Goal: Check status: Check status

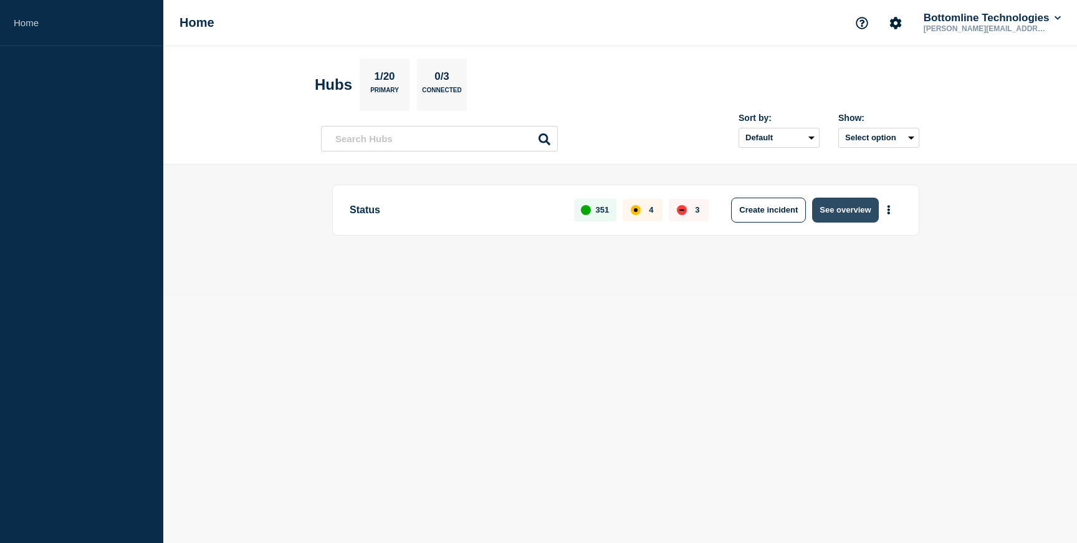
click at [838, 209] on button "See overview" at bounding box center [845, 210] width 66 height 25
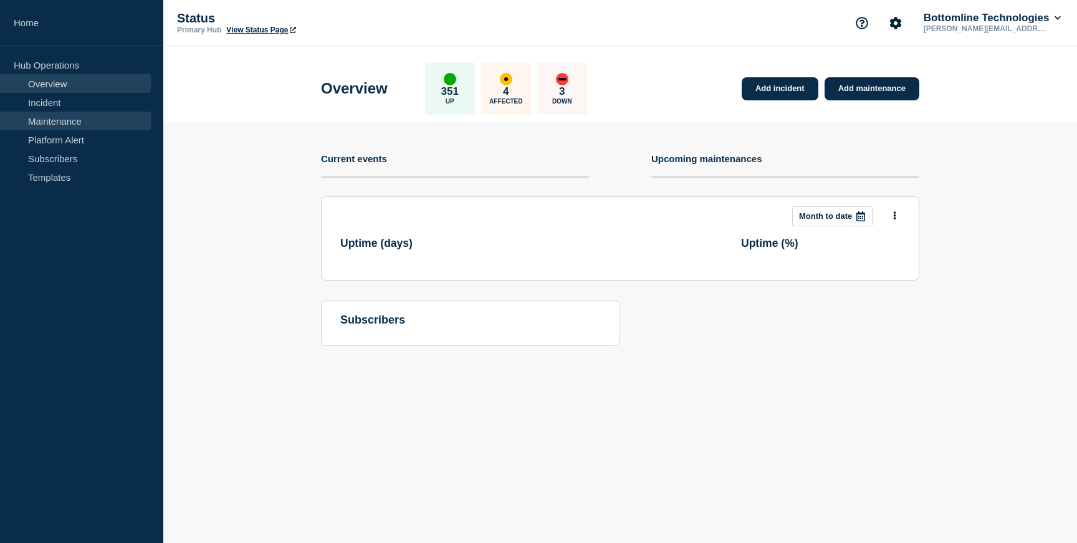
click at [88, 122] on link "Maintenance" at bounding box center [75, 121] width 151 height 19
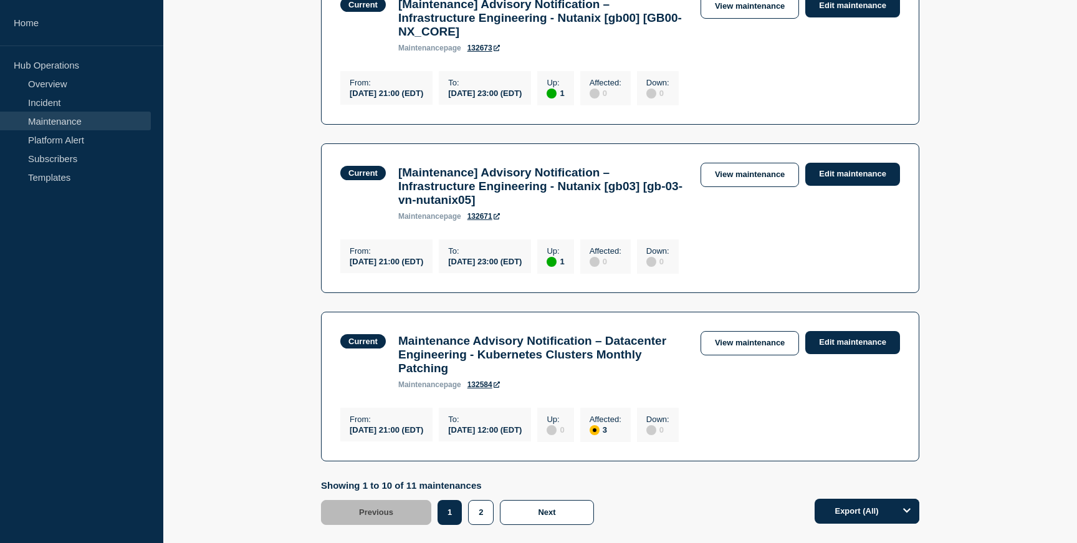
scroll to position [1532, 0]
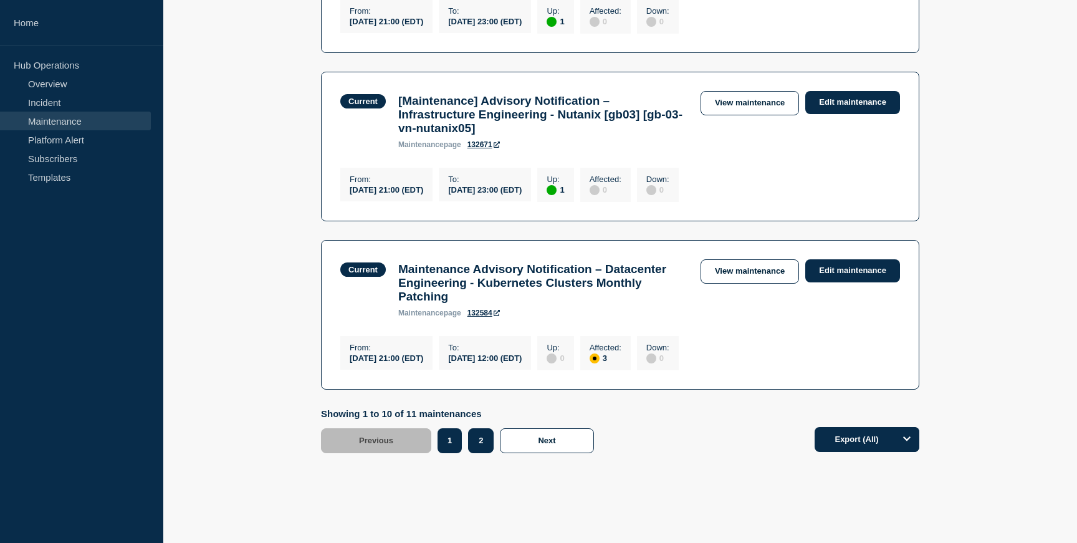
click at [474, 428] on button "2" at bounding box center [481, 440] width 26 height 25
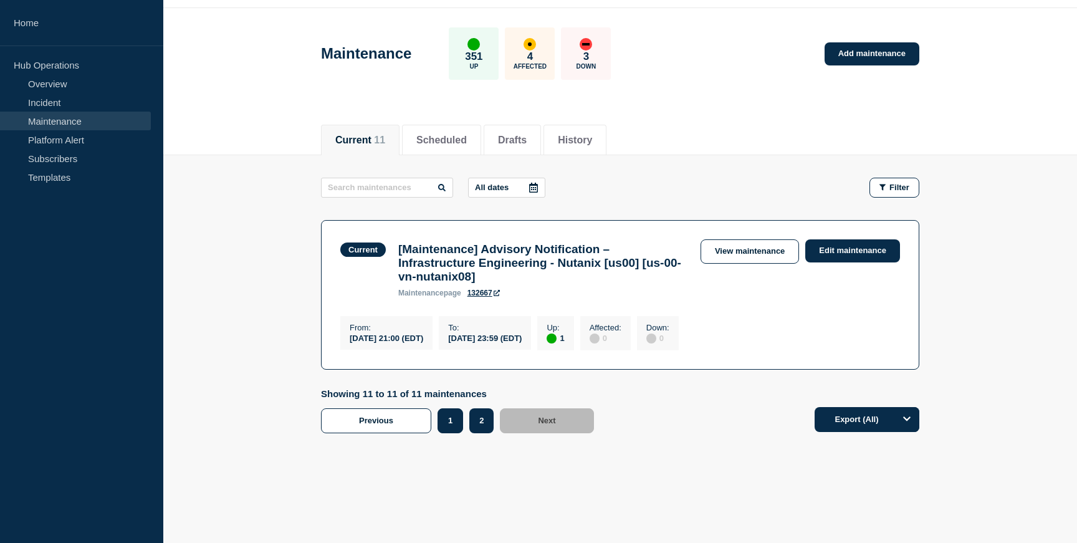
click at [451, 419] on button "1" at bounding box center [450, 420] width 26 height 25
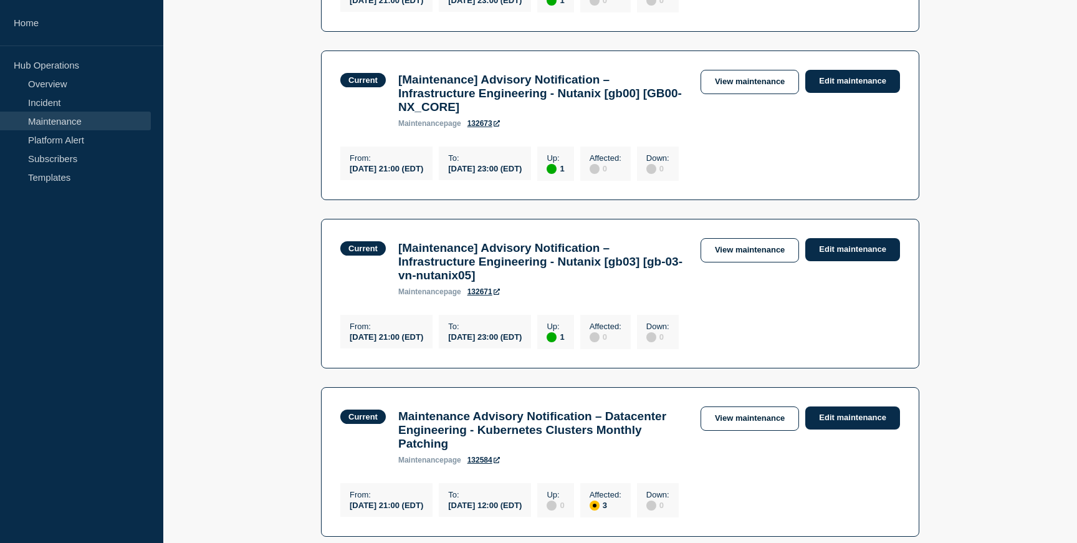
scroll to position [1532, 0]
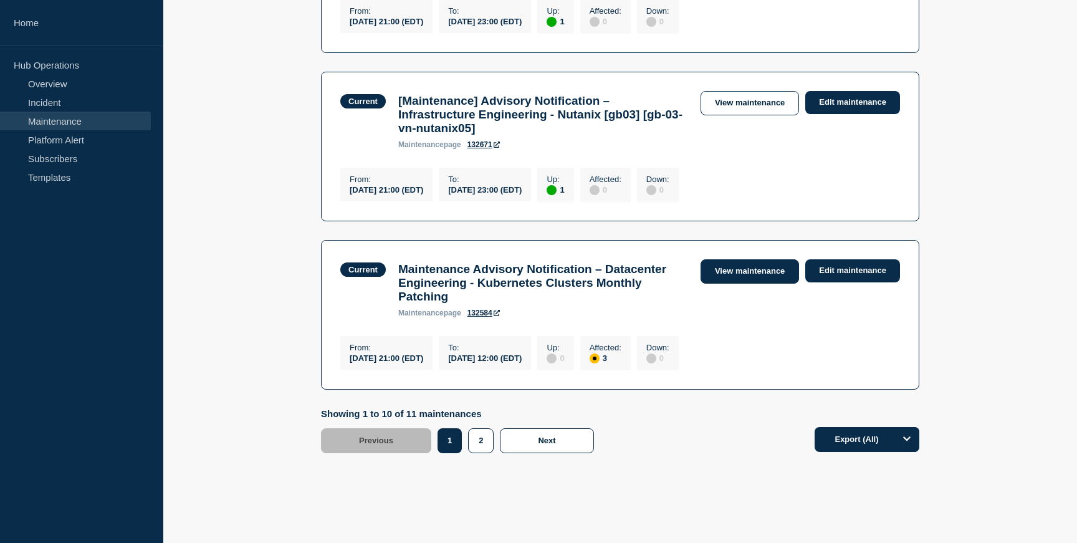
click at [751, 259] on link "View maintenance" at bounding box center [749, 271] width 98 height 24
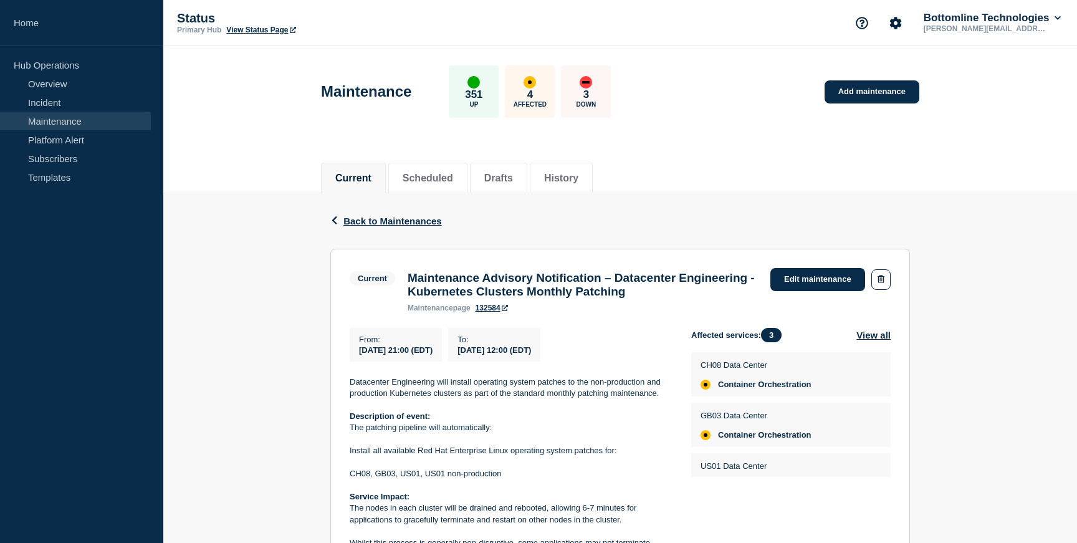
scroll to position [36, 0]
